Goal: Navigation & Orientation: Find specific page/section

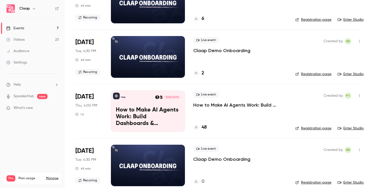
scroll to position [63, 0]
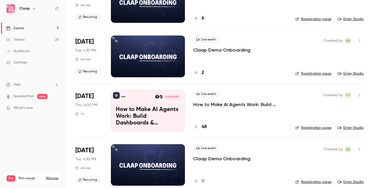
click at [201, 127] on h4 "48" at bounding box center [203, 127] width 5 height 7
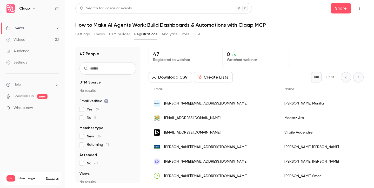
click at [32, 29] on link "Events 7" at bounding box center [32, 28] width 65 height 11
